Goal: Understand process/instructions: Learn about a topic

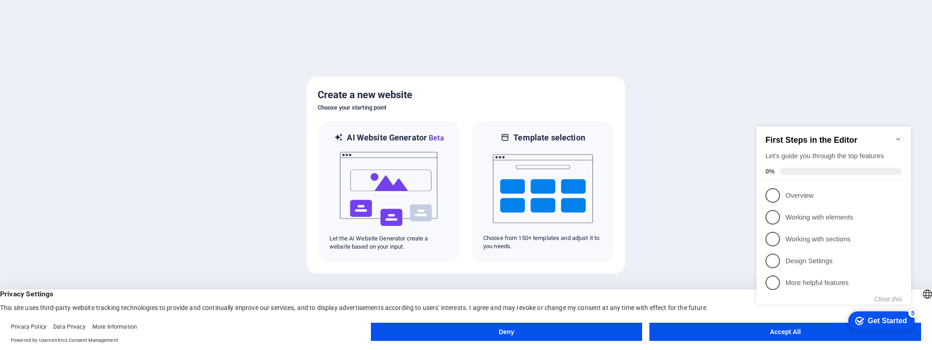
click at [698, 335] on button "Accept All" at bounding box center [785, 332] width 272 height 18
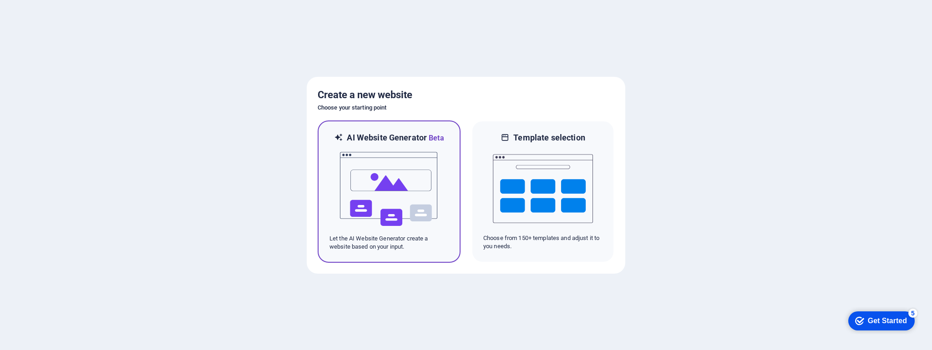
click at [385, 224] on img at bounding box center [389, 189] width 100 height 91
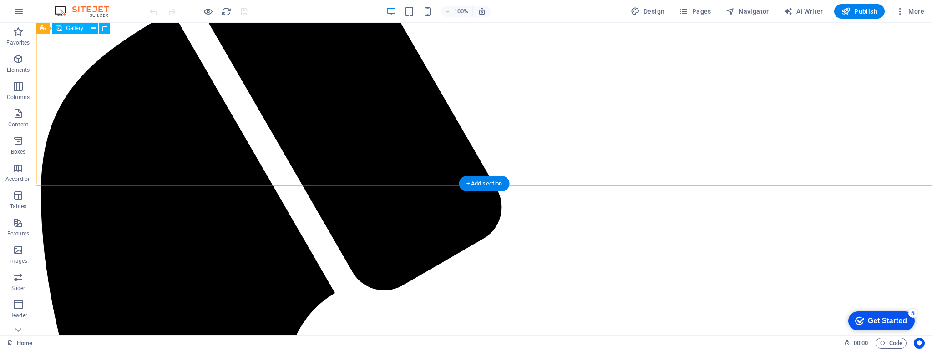
scroll to position [523, 0]
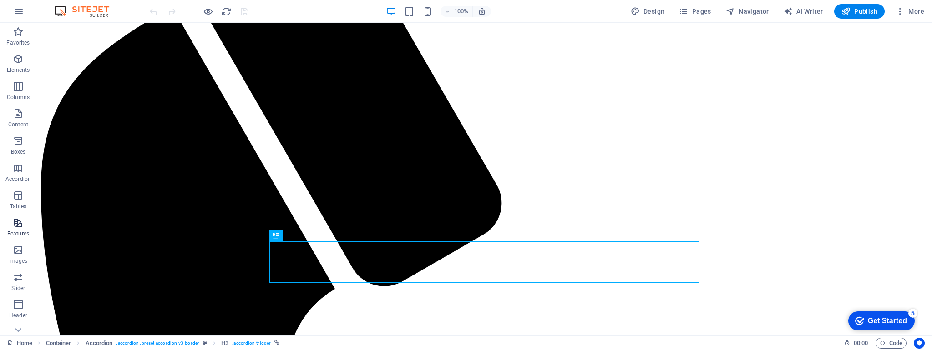
click at [20, 227] on icon "button" at bounding box center [18, 223] width 11 height 11
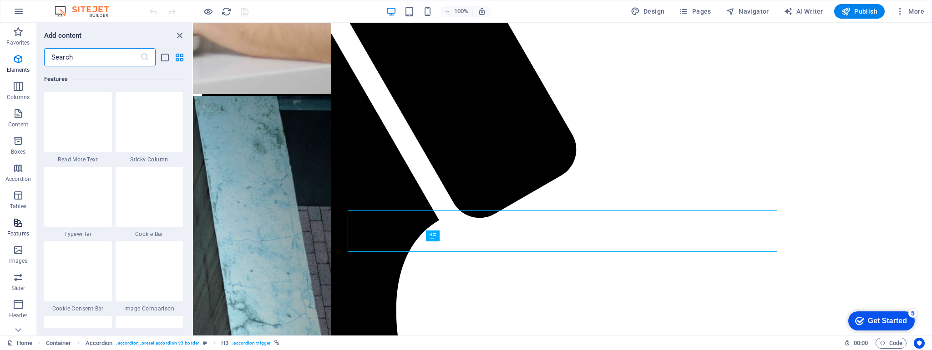
scroll to position [3547, 0]
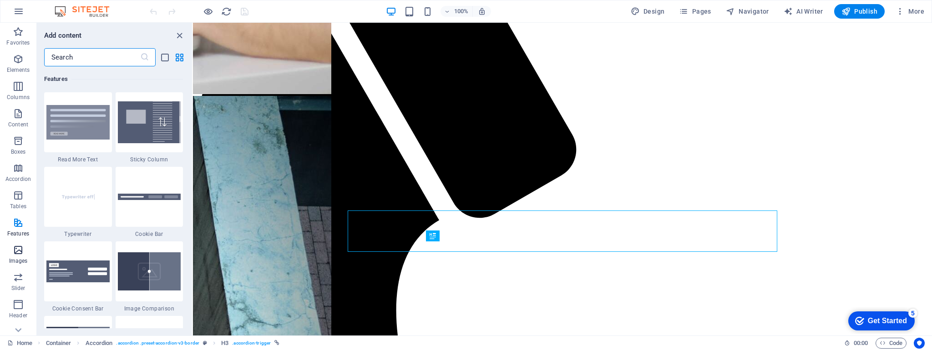
click at [19, 258] on p "Images" at bounding box center [18, 261] width 19 height 7
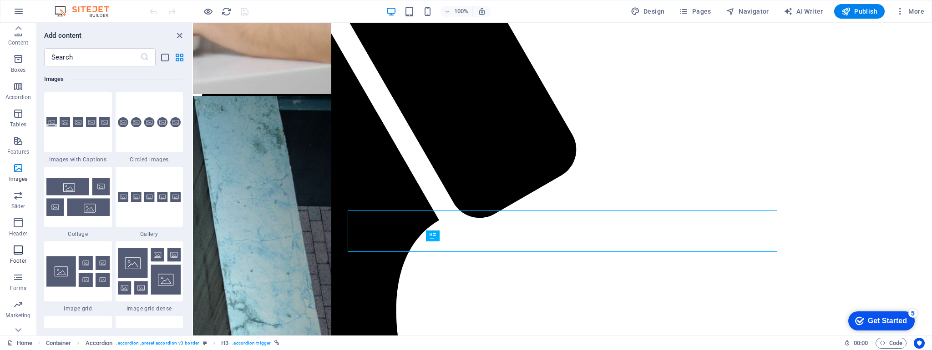
scroll to position [96, 0]
click at [17, 265] on icon "button" at bounding box center [18, 263] width 11 height 11
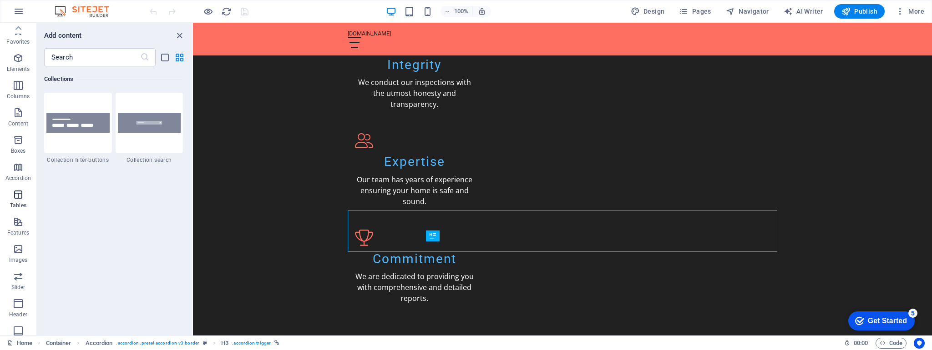
scroll to position [0, 0]
click at [10, 61] on span "Elements" at bounding box center [18, 65] width 36 height 22
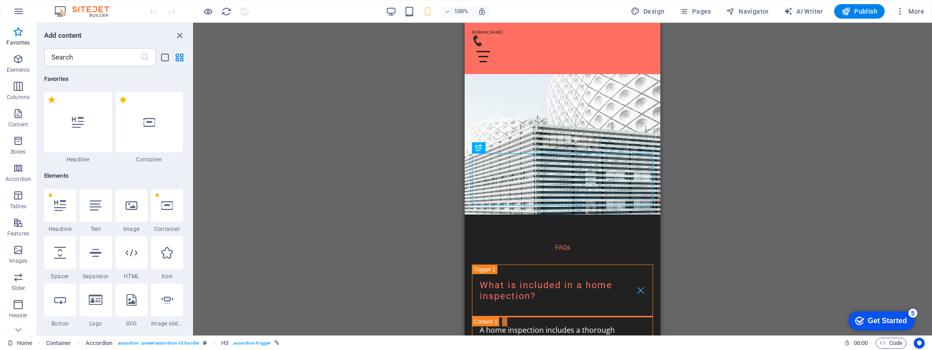
click at [734, 141] on div "Drag here to replace the existing content. Press “Ctrl” if you want to create a…" at bounding box center [562, 179] width 739 height 313
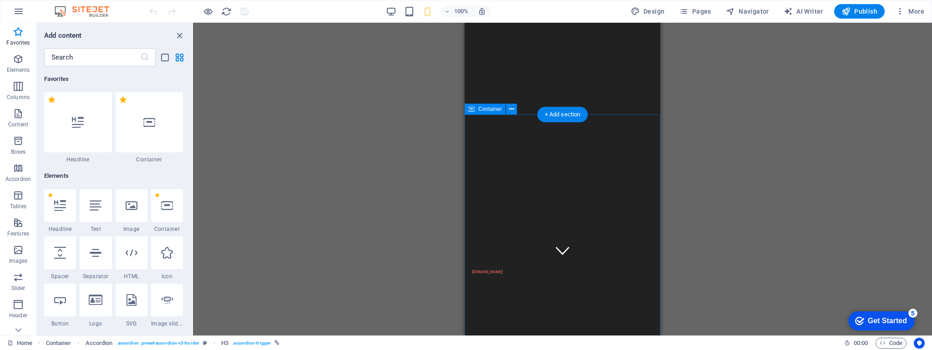
scroll to position [0, 0]
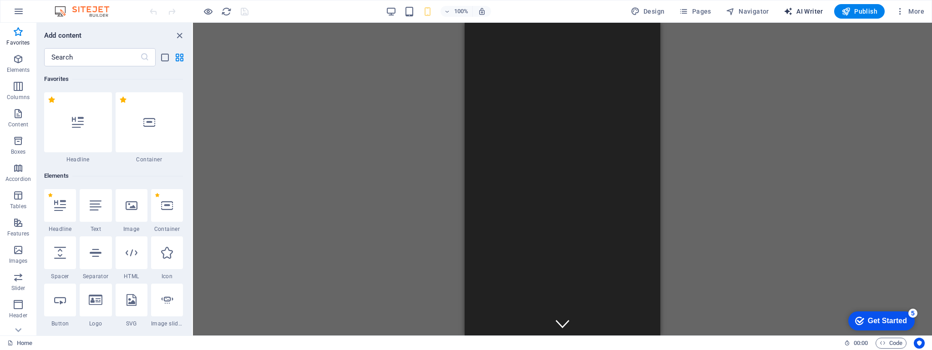
select select "English"
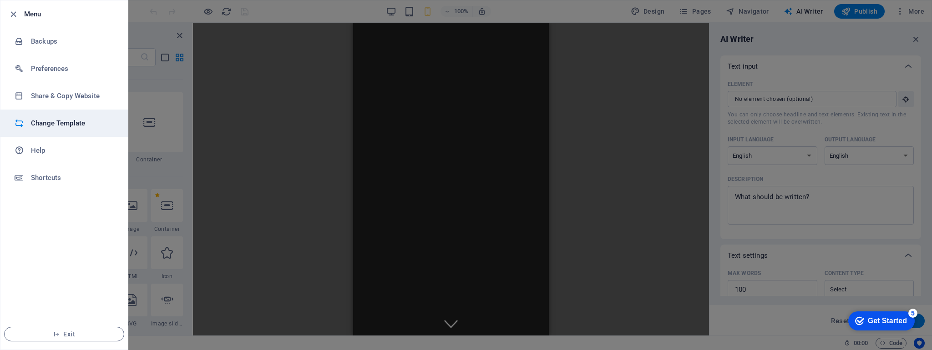
click at [83, 123] on h6 "Change Template" at bounding box center [73, 123] width 84 height 11
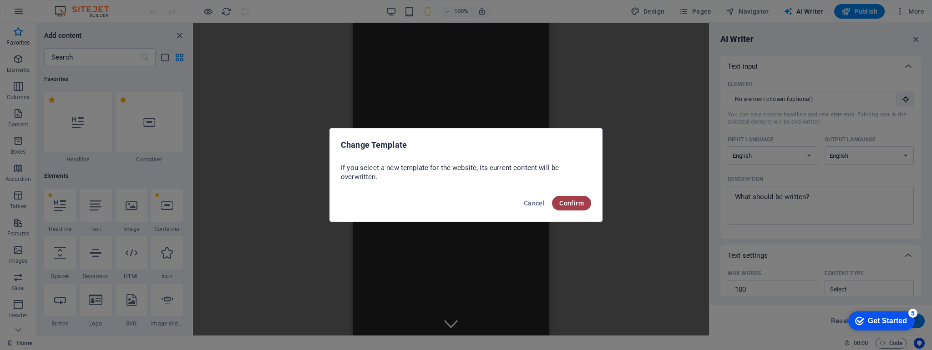
click at [573, 203] on span "Confirm" at bounding box center [571, 203] width 25 height 7
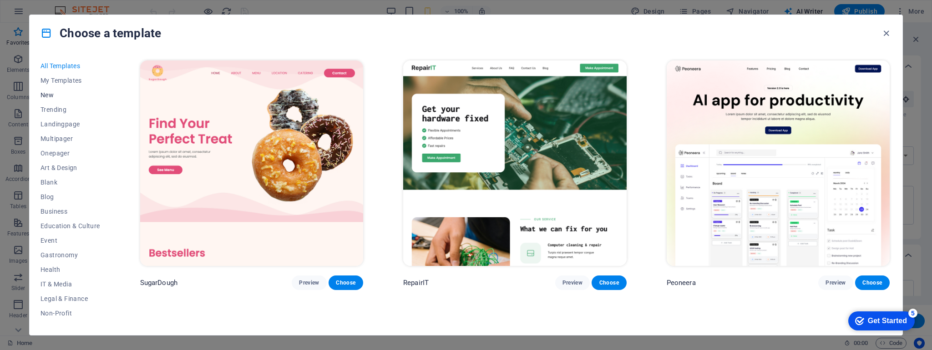
click at [64, 97] on span "New" at bounding box center [71, 94] width 60 height 7
click at [61, 108] on span "Trending" at bounding box center [71, 109] width 60 height 7
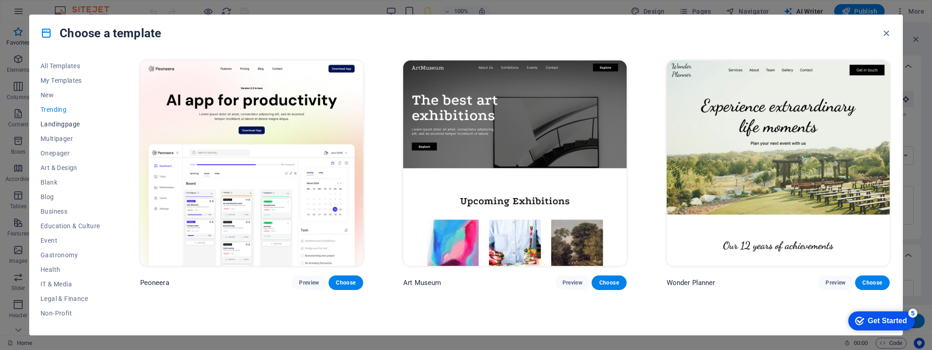
click at [61, 129] on button "Landingpage" at bounding box center [71, 124] width 60 height 15
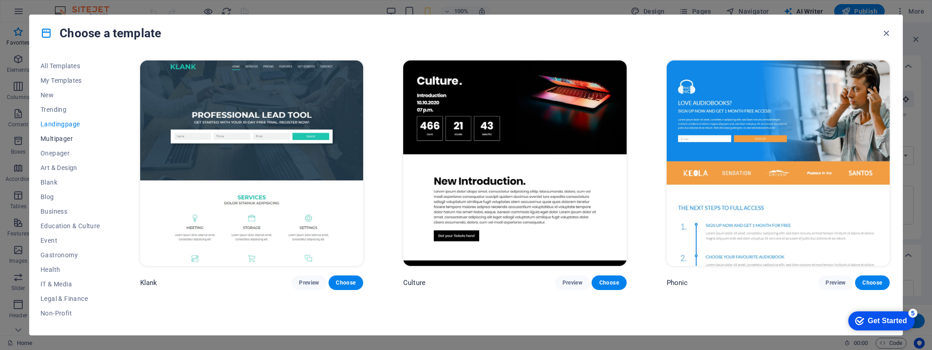
click at [61, 141] on span "Multipager" at bounding box center [71, 138] width 60 height 7
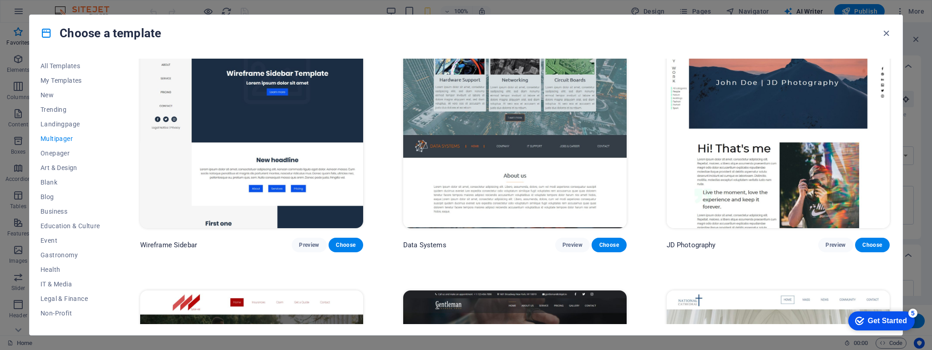
scroll to position [2728, 0]
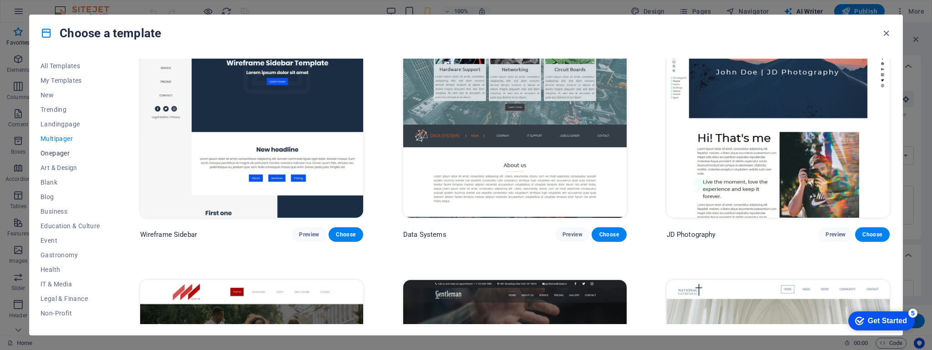
click at [48, 151] on span "Onepager" at bounding box center [71, 153] width 60 height 7
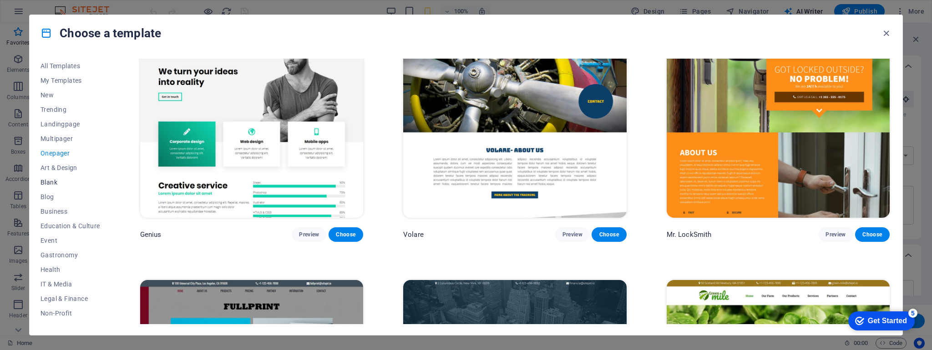
click at [66, 177] on button "Blank" at bounding box center [71, 182] width 60 height 15
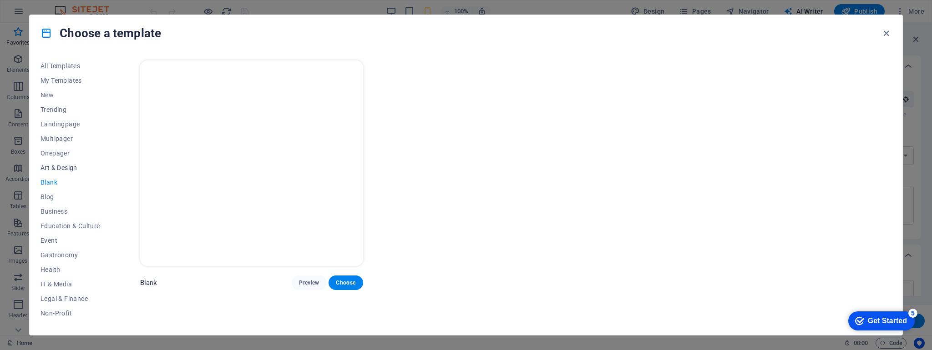
drag, startPoint x: 66, startPoint y: 172, endPoint x: 61, endPoint y: 170, distance: 5.3
click at [65, 172] on button "Art & Design" at bounding box center [71, 168] width 60 height 15
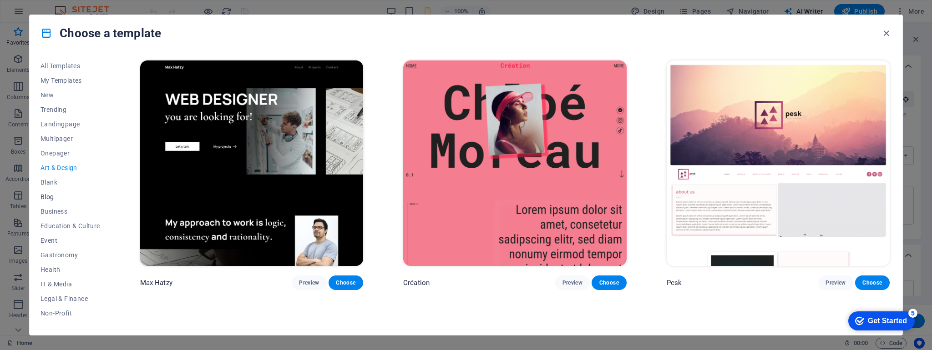
click at [51, 198] on span "Blog" at bounding box center [71, 196] width 60 height 7
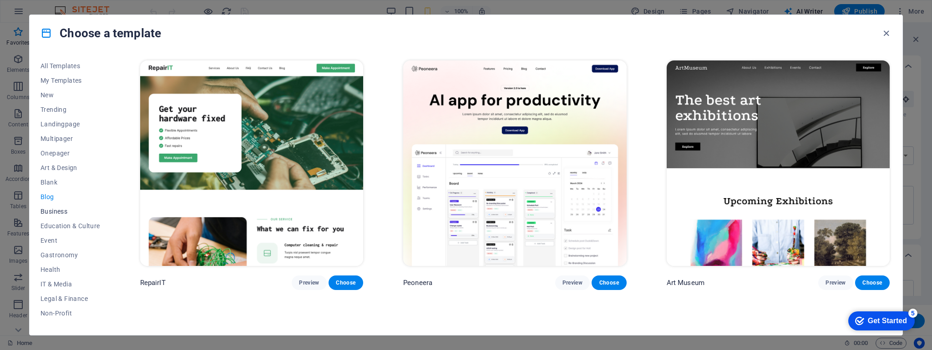
click at [58, 210] on span "Business" at bounding box center [71, 211] width 60 height 7
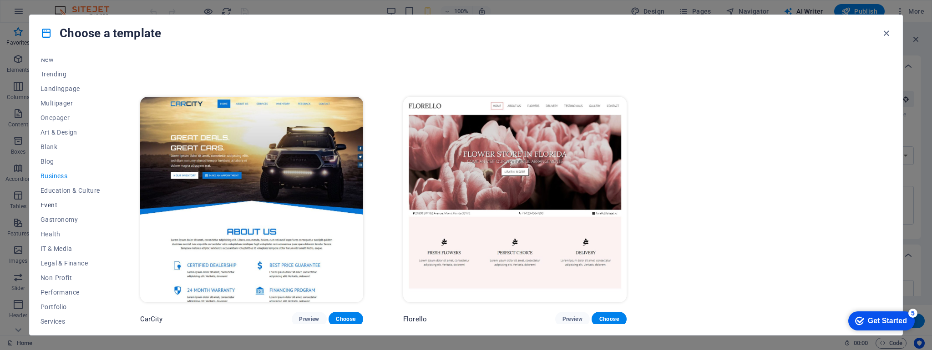
scroll to position [34, 0]
click at [62, 196] on span "Education & Culture" at bounding box center [71, 192] width 60 height 7
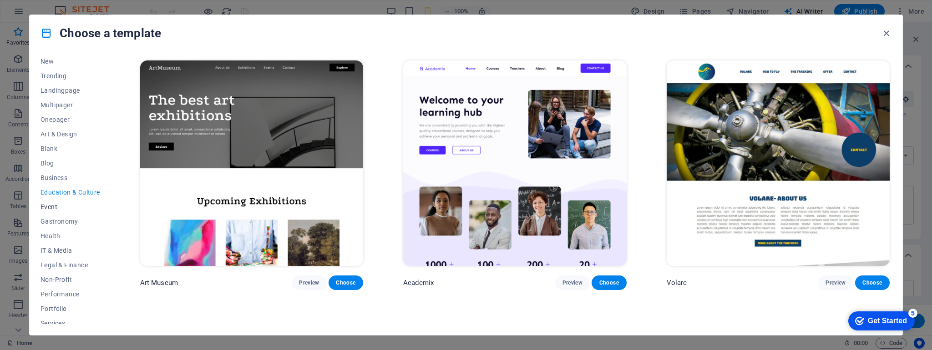
click at [54, 205] on span "Event" at bounding box center [71, 206] width 60 height 7
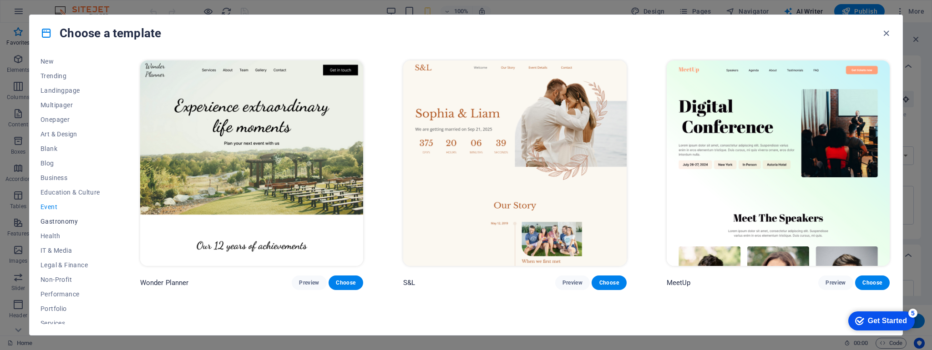
click at [61, 222] on span "Gastronomy" at bounding box center [71, 221] width 60 height 7
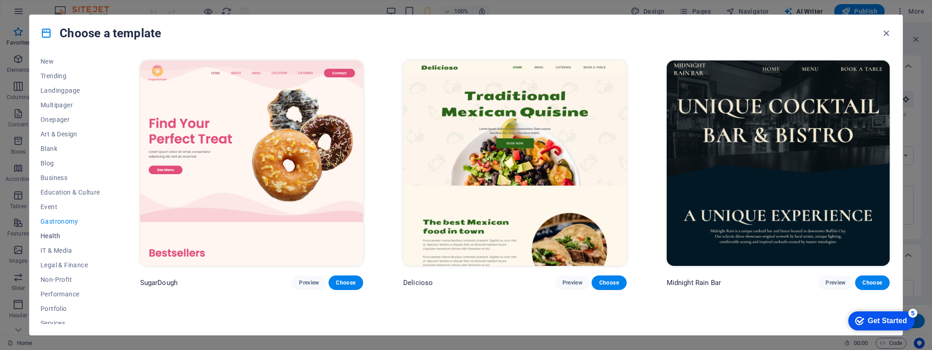
click at [64, 239] on span "Health" at bounding box center [71, 236] width 60 height 7
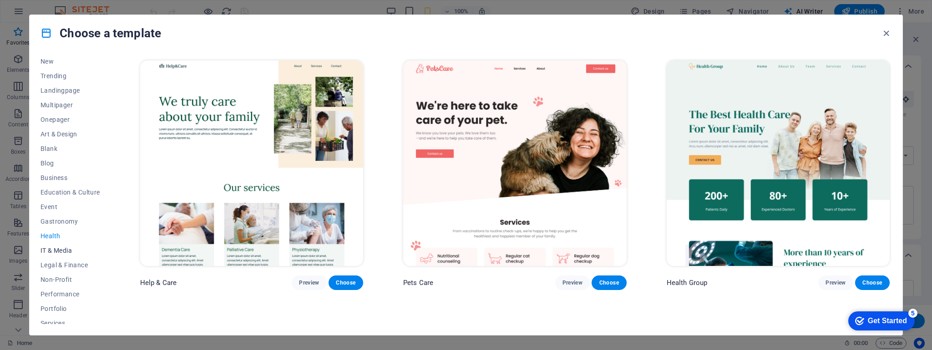
click at [64, 248] on span "IT & Media" at bounding box center [71, 250] width 60 height 7
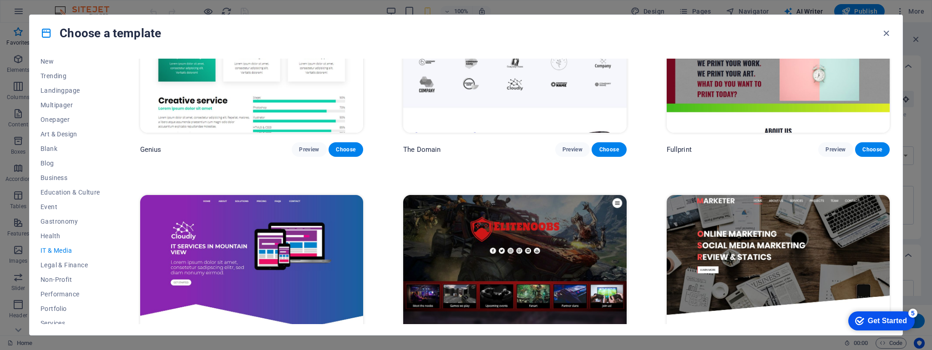
scroll to position [766, 0]
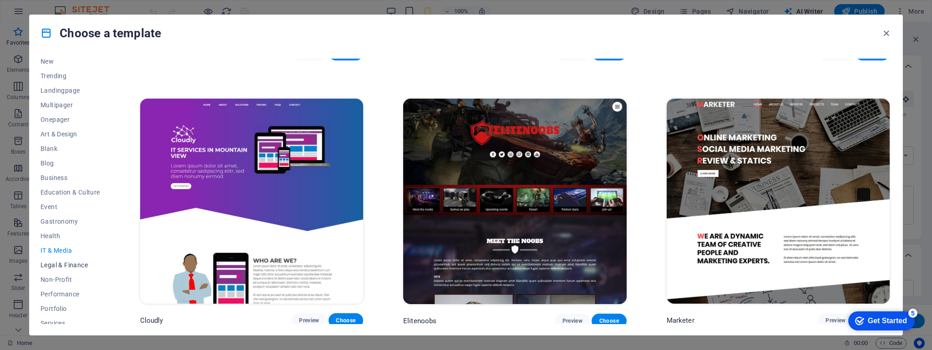
click at [67, 263] on span "Legal & Finance" at bounding box center [71, 265] width 60 height 7
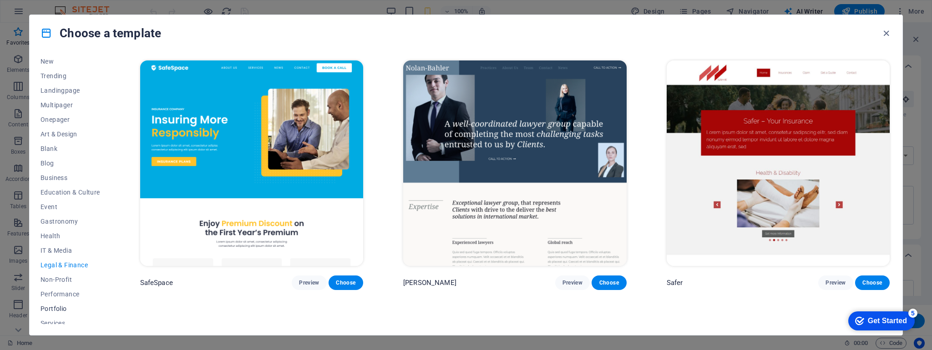
scroll to position [98, 0]
click at [64, 233] on span "Performance" at bounding box center [71, 229] width 60 height 7
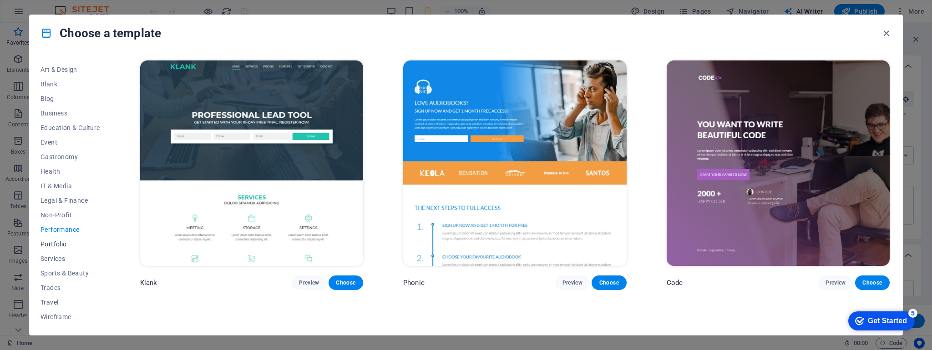
click at [56, 242] on span "Portfolio" at bounding box center [71, 244] width 60 height 7
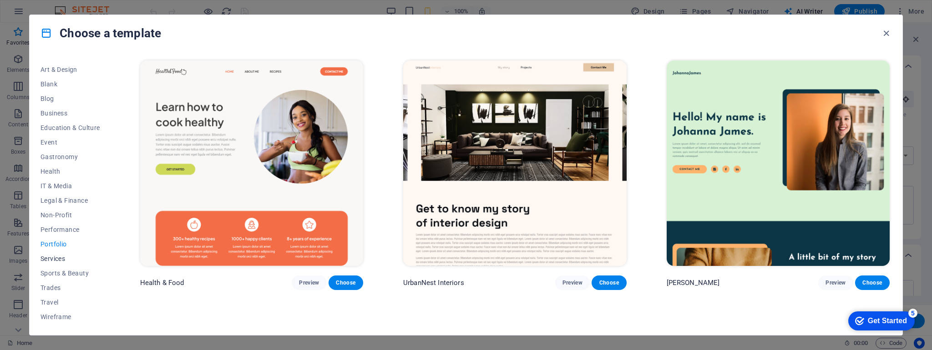
click at [59, 257] on span "Services" at bounding box center [71, 258] width 60 height 7
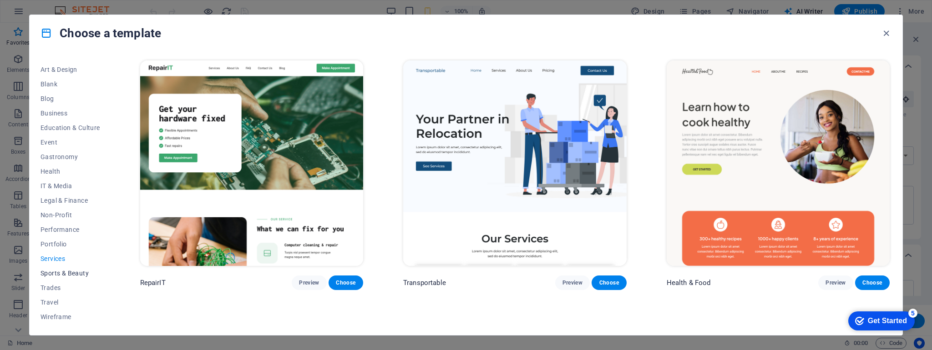
click at [66, 270] on span "Sports & Beauty" at bounding box center [71, 273] width 60 height 7
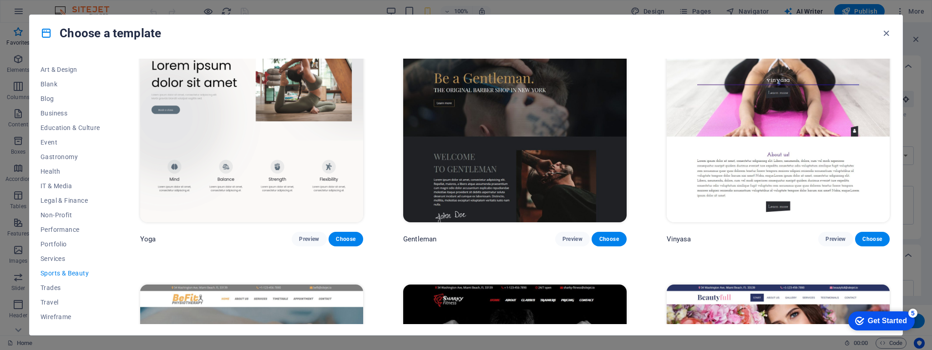
scroll to position [587, 0]
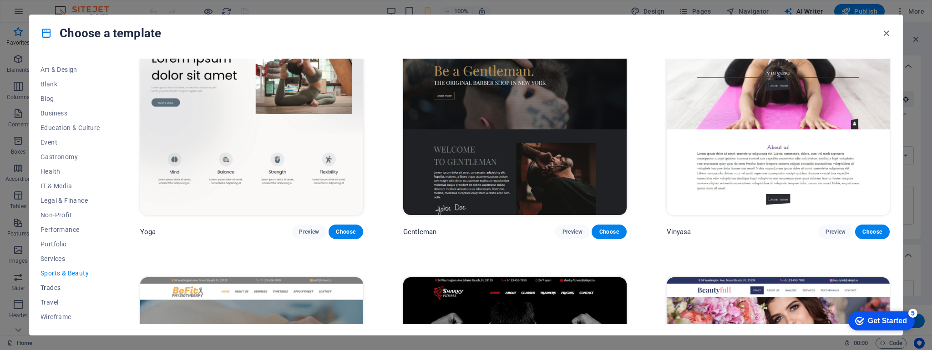
click at [56, 289] on span "Trades" at bounding box center [71, 287] width 60 height 7
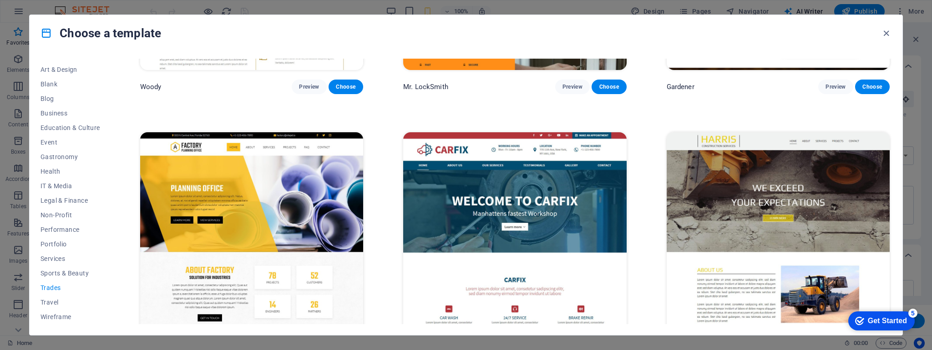
scroll to position [499, 0]
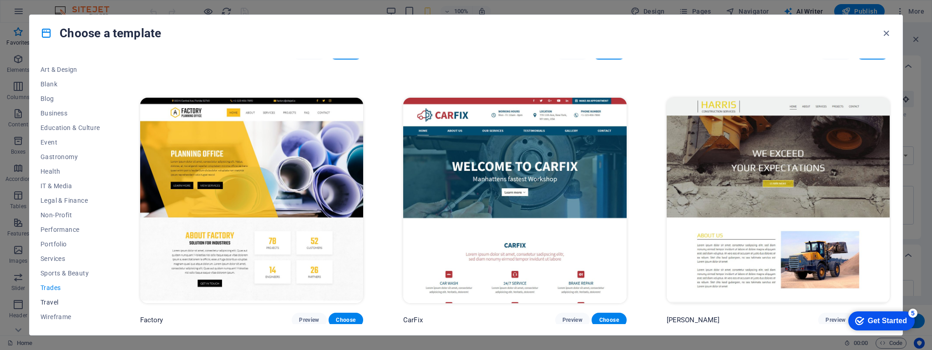
click at [54, 305] on span "Travel" at bounding box center [71, 302] width 60 height 7
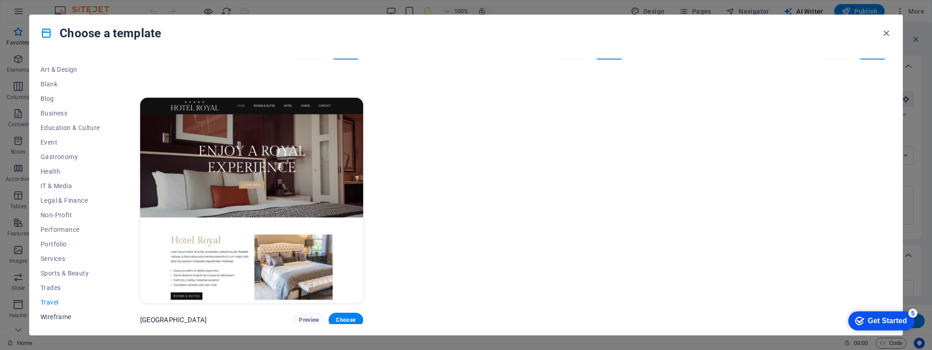
scroll to position [0, 0]
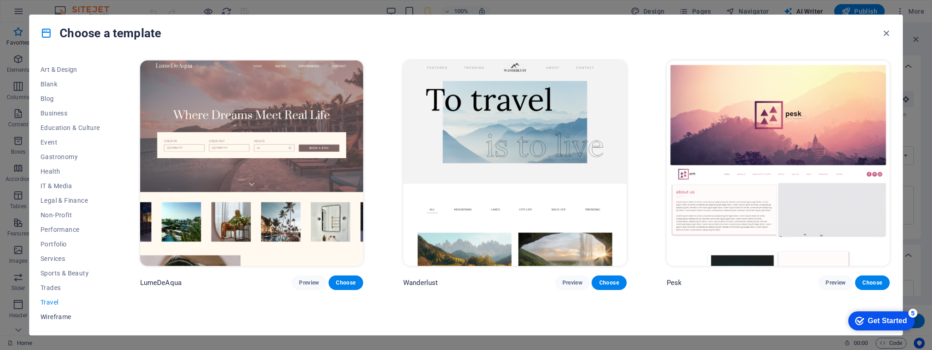
click at [60, 317] on span "Wireframe" at bounding box center [71, 317] width 60 height 7
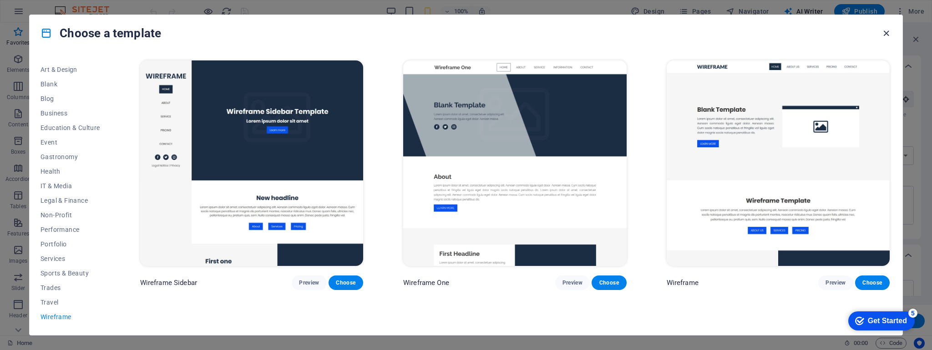
click at [883, 32] on icon "button" at bounding box center [886, 33] width 10 height 10
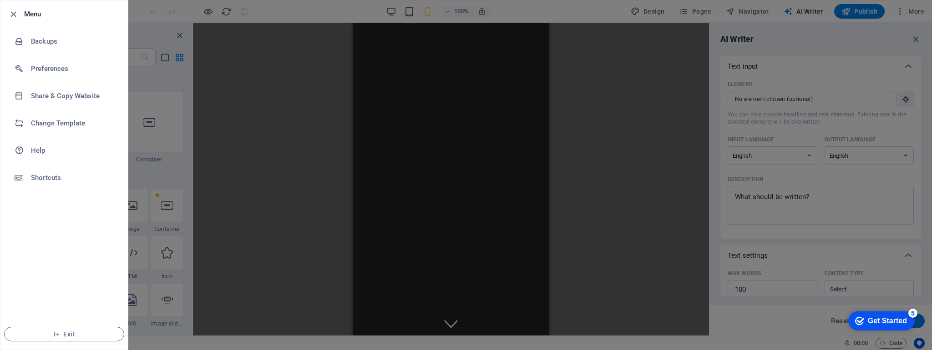
click at [302, 88] on div at bounding box center [466, 175] width 932 height 350
